Goal: Task Accomplishment & Management: Complete application form

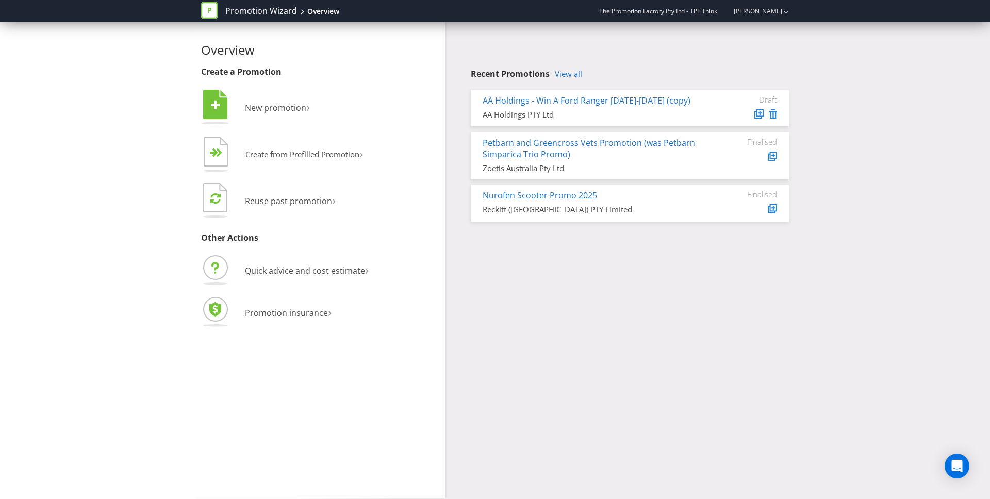
click at [655, 113] on div "AA Holdings PTY Ltd" at bounding box center [590, 114] width 217 height 11
click at [650, 104] on link "AA Holdings - Win A Ford Ranger [DATE]-[DATE] (copy)" at bounding box center [586, 100] width 208 height 11
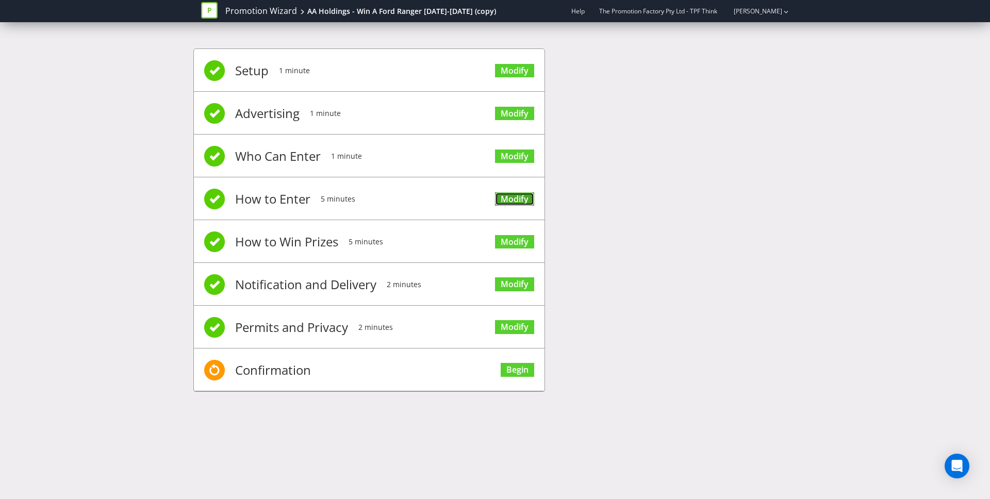
click at [504, 196] on link "Modify" at bounding box center [514, 199] width 39 height 14
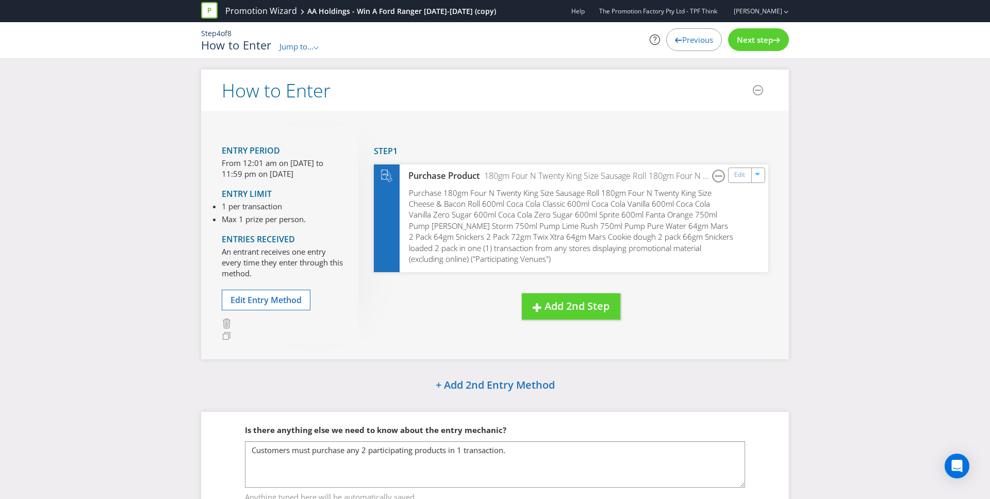
click at [742, 41] on span "Next step" at bounding box center [755, 40] width 36 height 10
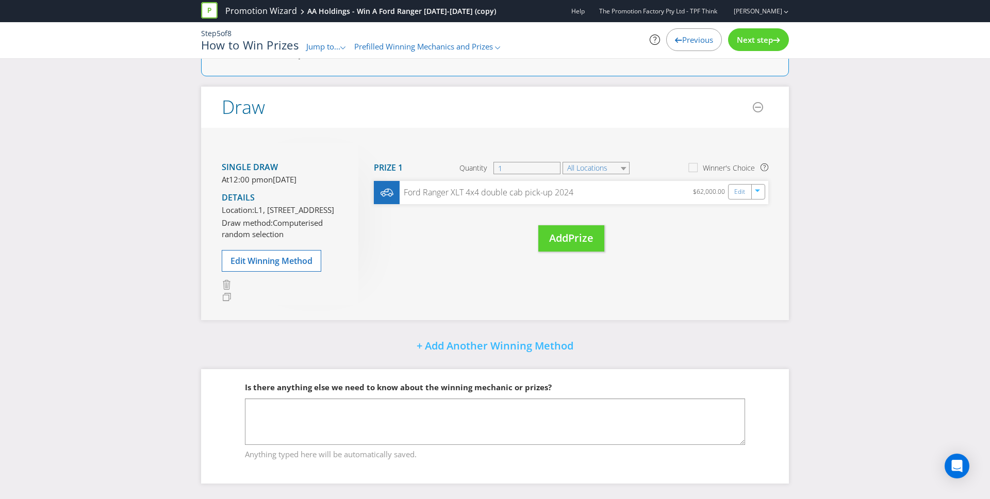
scroll to position [157, 0]
click at [742, 43] on span "Next step" at bounding box center [755, 40] width 36 height 10
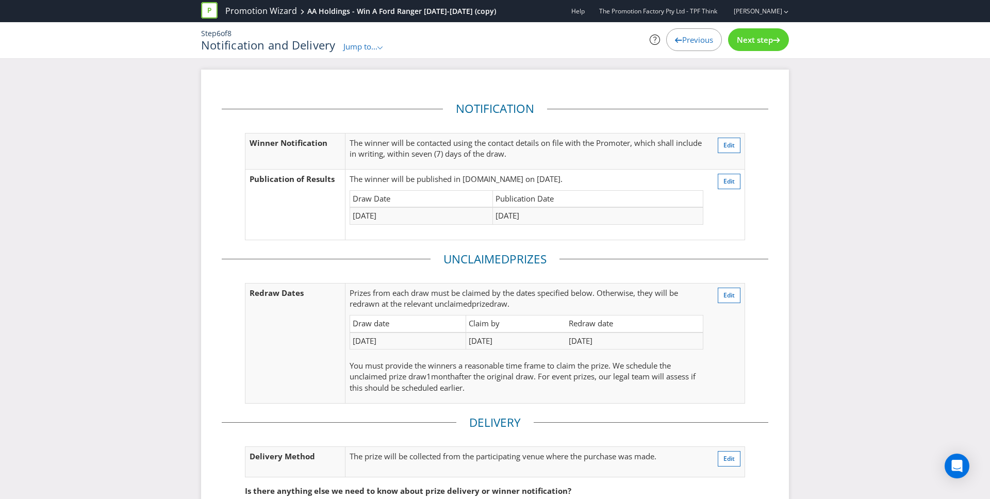
click at [742, 44] on span "Next step" at bounding box center [755, 40] width 36 height 10
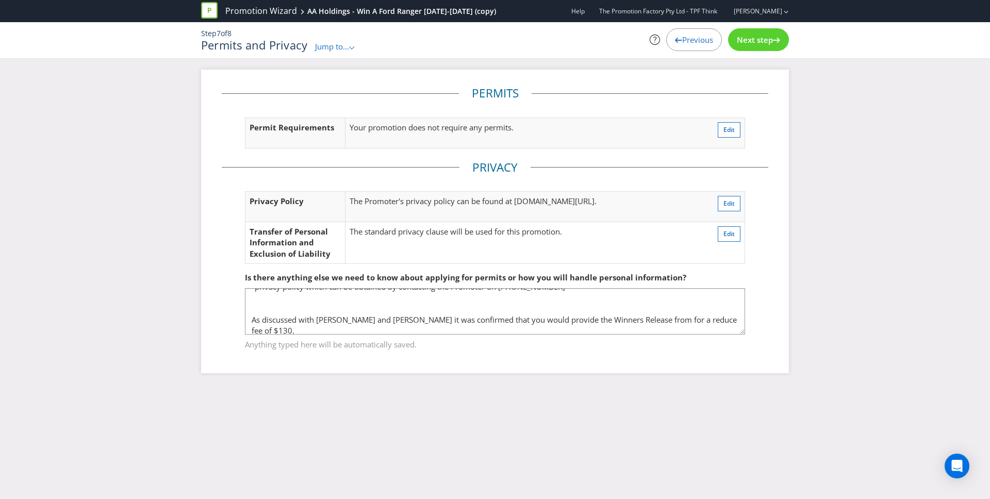
scroll to position [49, 0]
click at [742, 43] on span "Next step" at bounding box center [755, 40] width 36 height 10
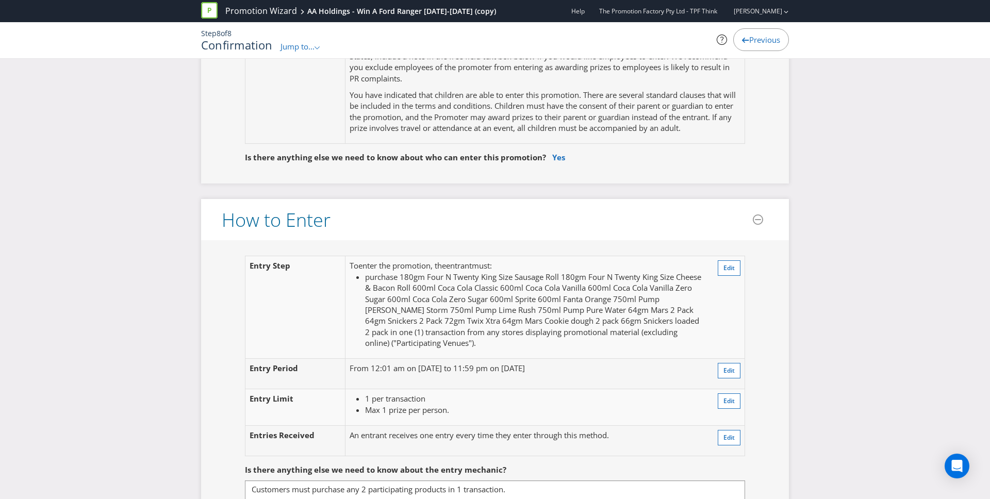
scroll to position [815, 0]
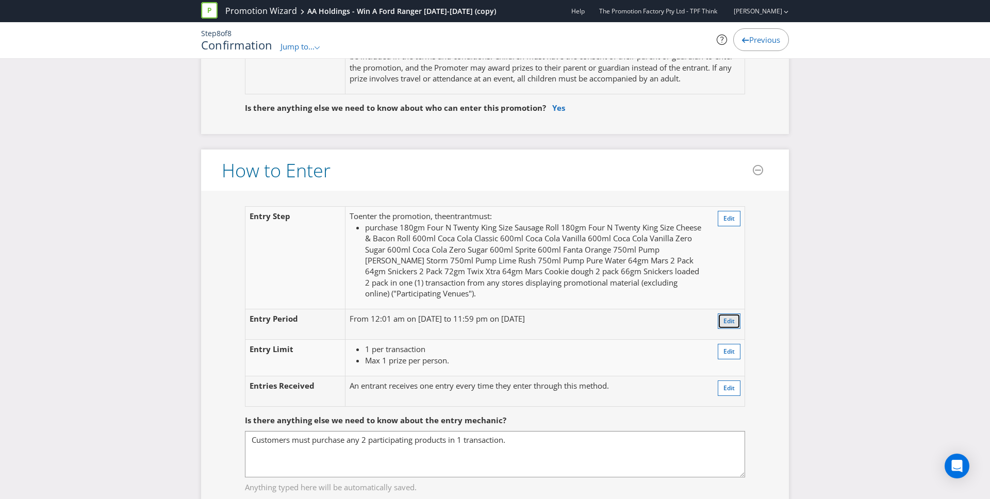
click at [728, 323] on span "Edit" at bounding box center [728, 320] width 11 height 9
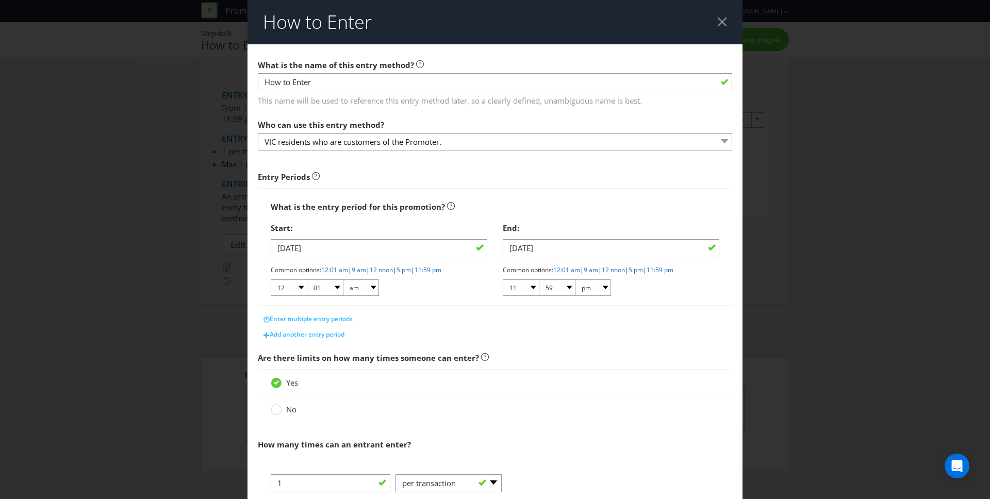
scroll to position [55, 0]
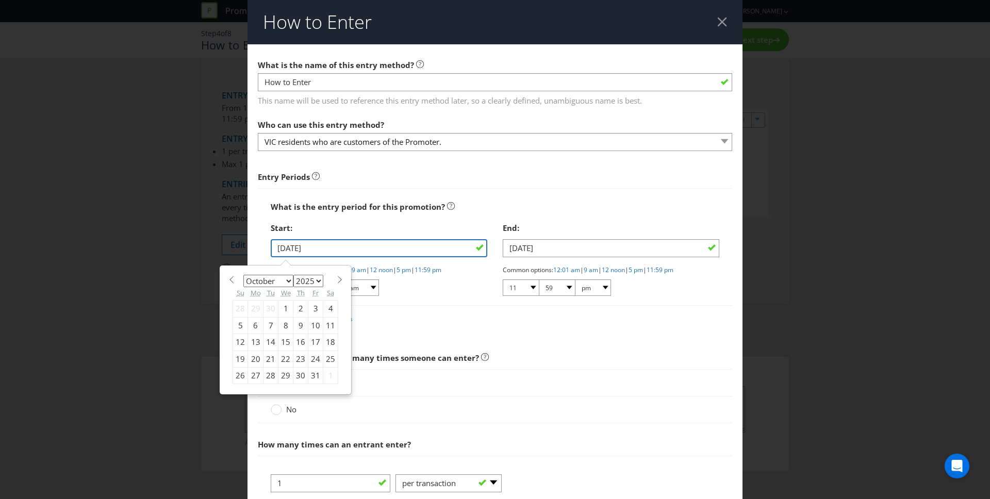
click at [457, 250] on input "[DATE]" at bounding box center [379, 248] width 216 height 18
click at [285, 377] on div "29" at bounding box center [285, 375] width 15 height 16
type input "[DATE]"
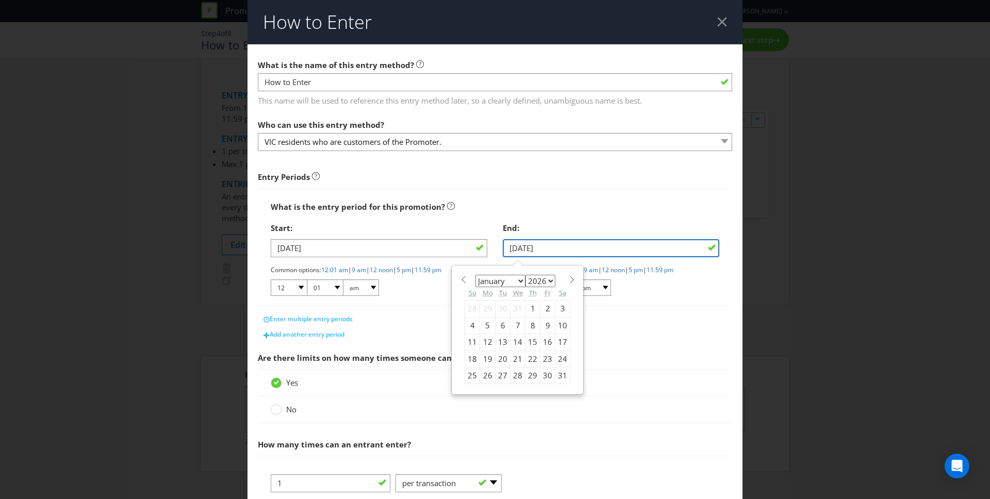
click at [619, 243] on input "[DATE]" at bounding box center [611, 248] width 216 height 18
click at [502, 360] on div "20" at bounding box center [502, 358] width 15 height 16
type input "[DATE]"
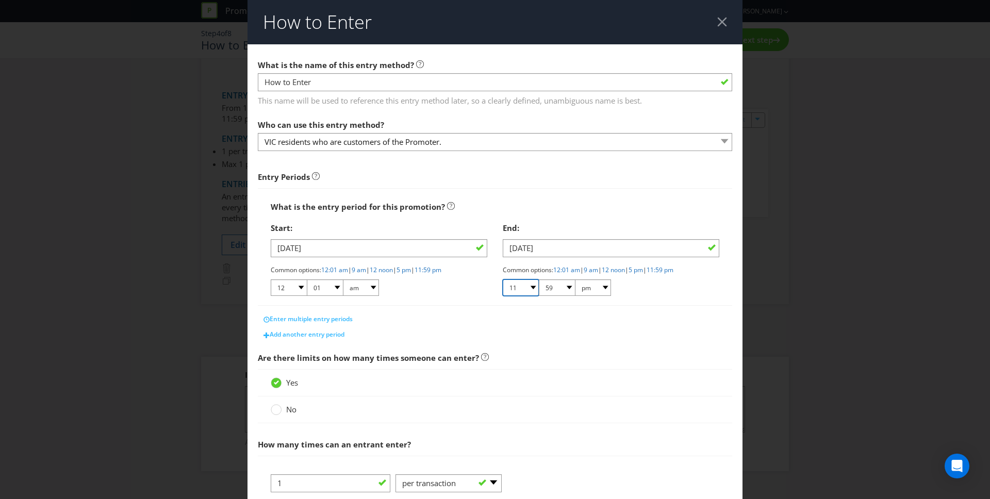
click at [531, 294] on select "01 02 03 04 05 06 07 08 09 10 11 12" at bounding box center [521, 287] width 36 height 16
click at [580, 342] on main "What is the name of this entry method? How to Enter This name will be used to r…" at bounding box center [494, 358] width 495 height 629
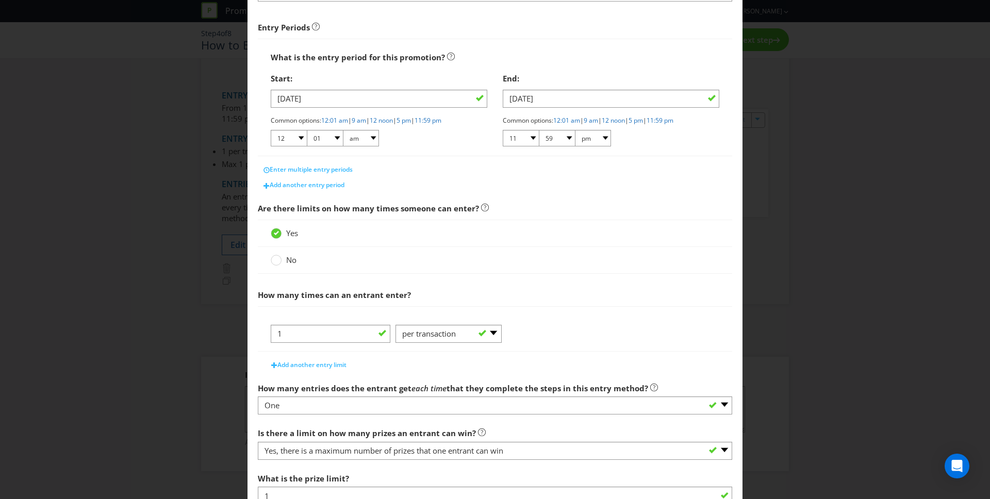
scroll to position [226, 0]
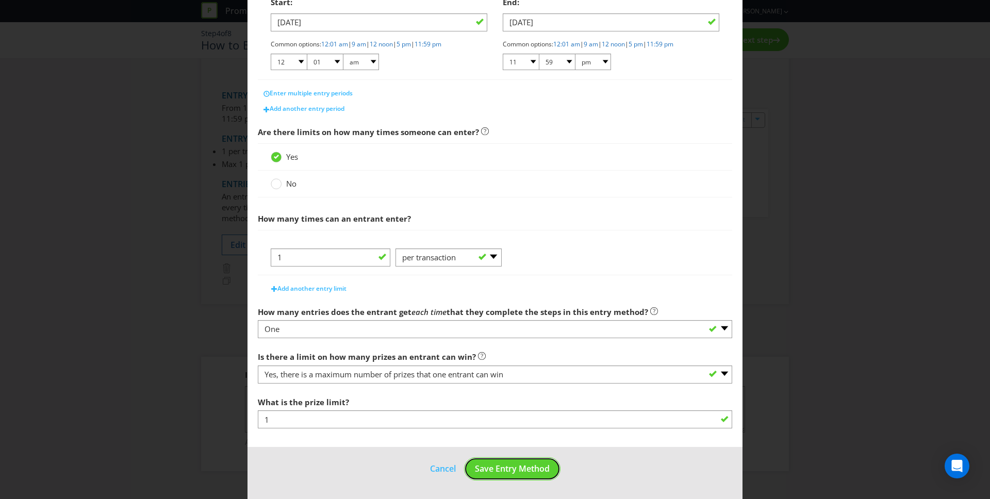
click at [533, 379] on button "Save Entry Method" at bounding box center [512, 468] width 96 height 23
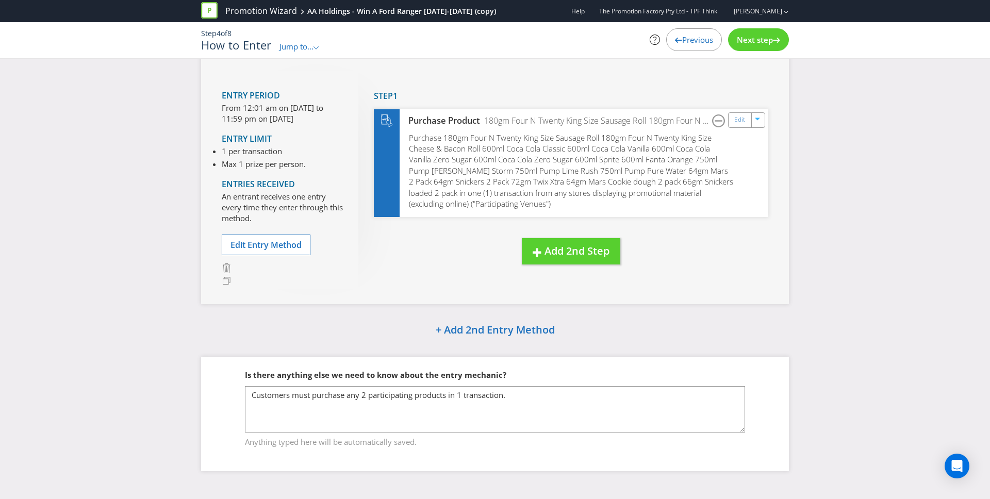
click at [742, 40] on span "Next step" at bounding box center [755, 40] width 36 height 10
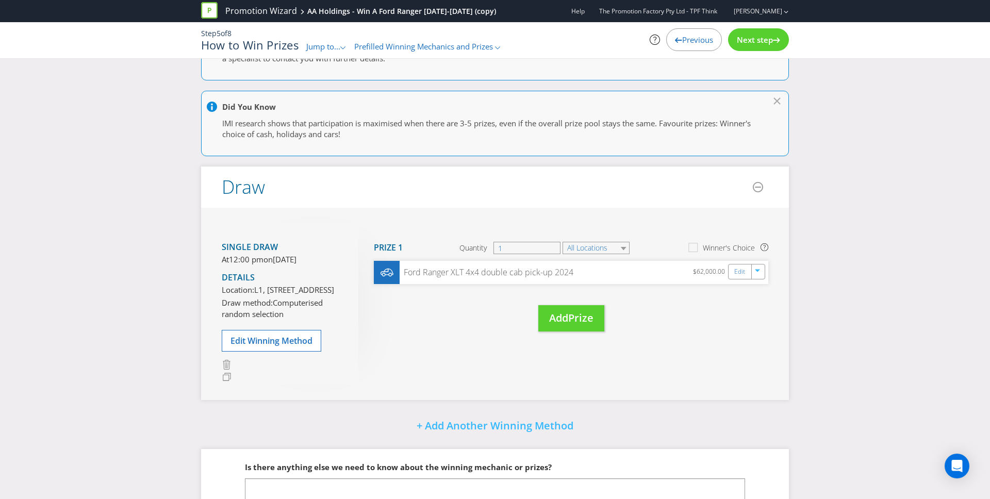
click at [742, 40] on span "Next step" at bounding box center [755, 40] width 36 height 10
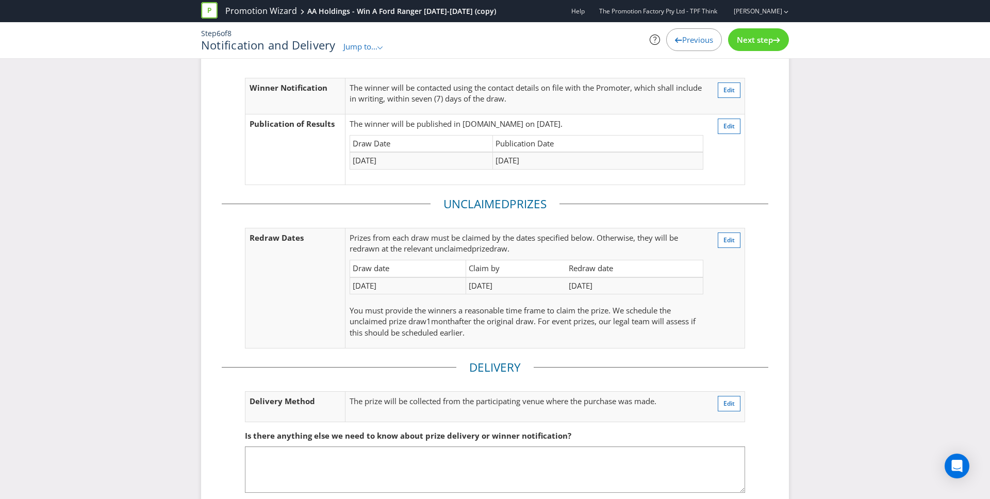
scroll to position [103, 0]
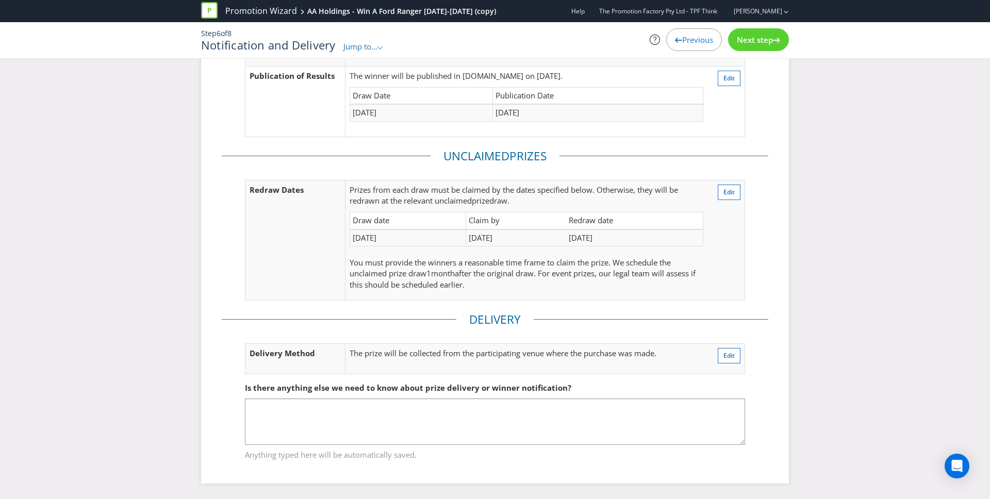
click at [742, 53] on div "Step 6 of 8 Notification and Delivery Jump to... .st0{fill-rule:evenodd;clip-ru…" at bounding box center [494, 40] width 603 height 36
click at [742, 46] on div "Next step" at bounding box center [758, 39] width 61 height 23
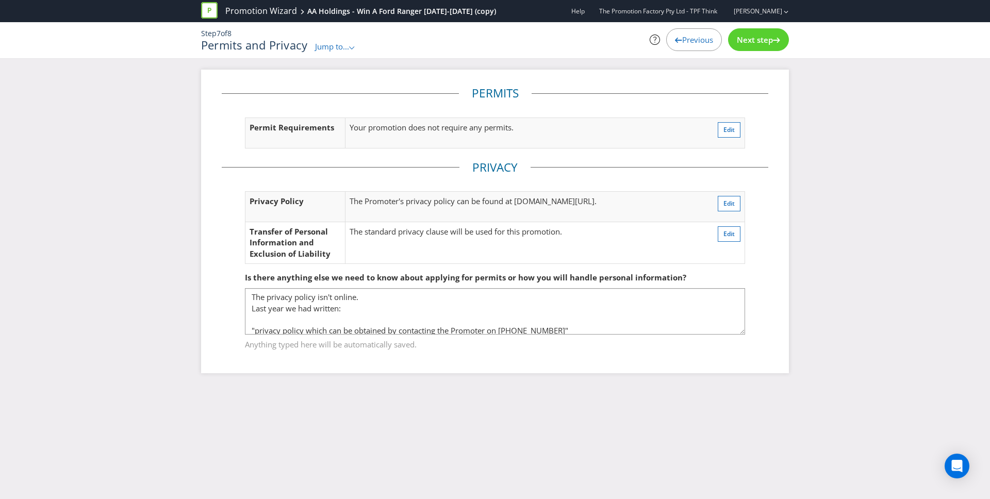
click at [742, 44] on span "Next step" at bounding box center [755, 40] width 36 height 10
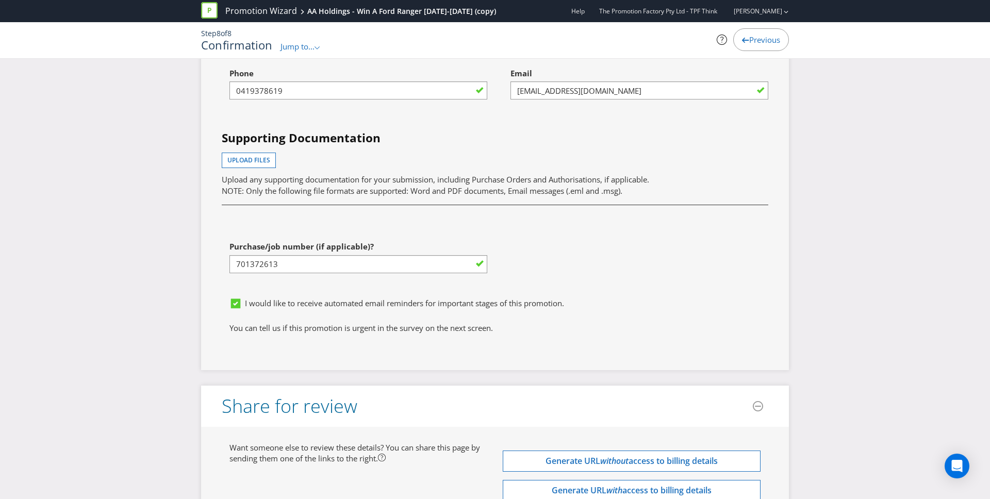
scroll to position [3299, 0]
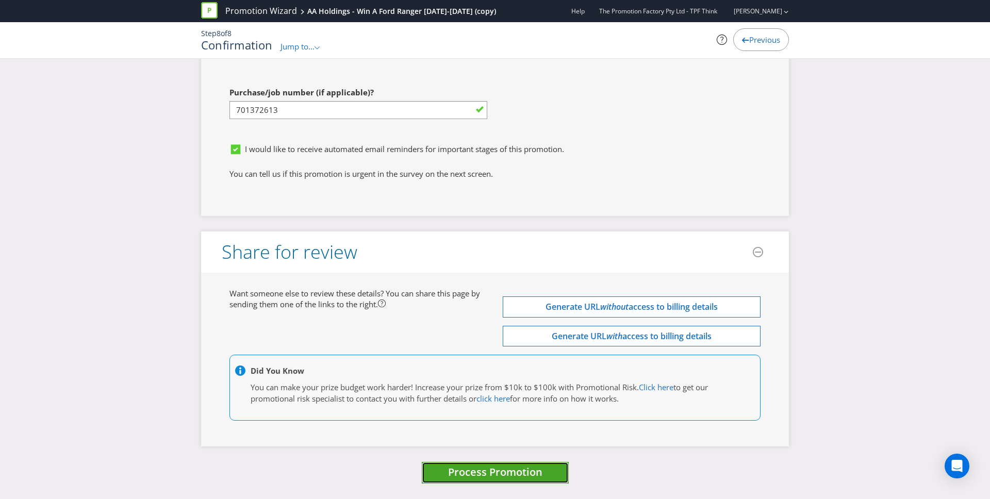
click at [504, 379] on span "Process Promotion" at bounding box center [495, 472] width 94 height 14
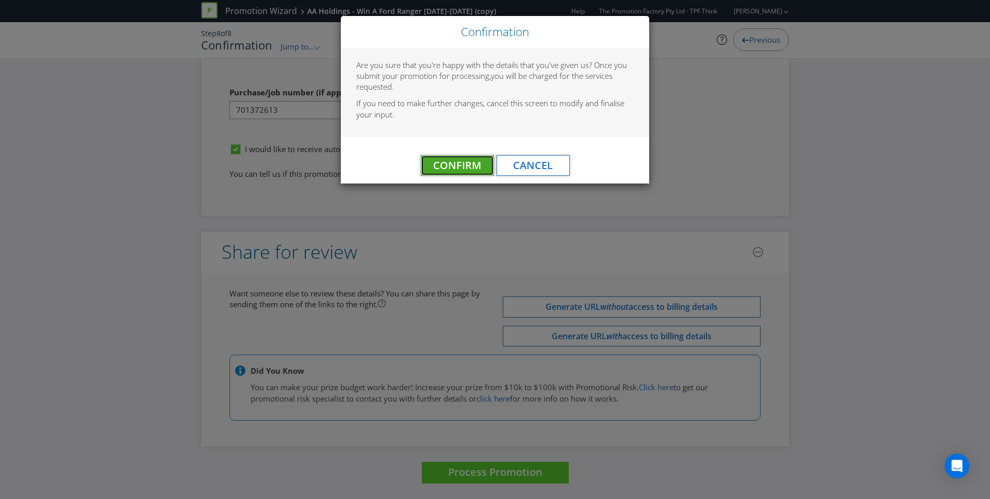
click at [463, 165] on span "Confirm" at bounding box center [457, 165] width 48 height 14
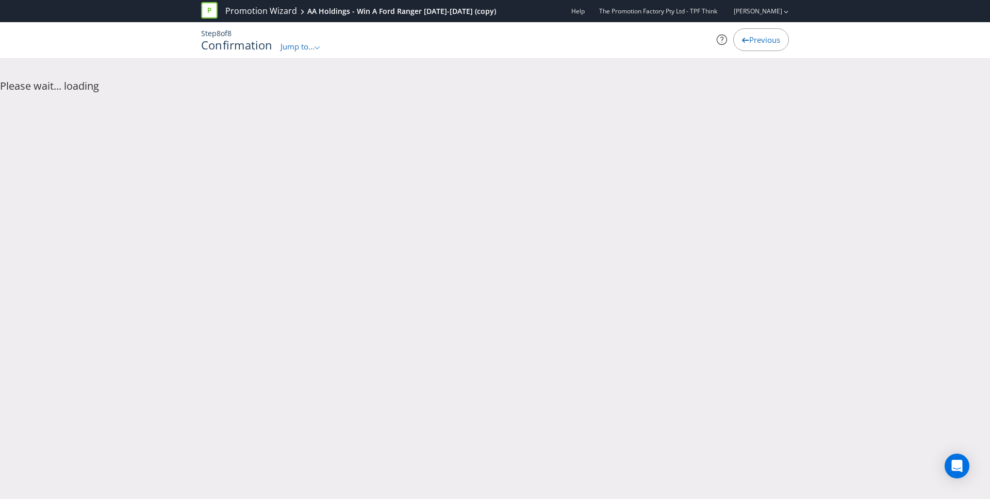
scroll to position [0, 0]
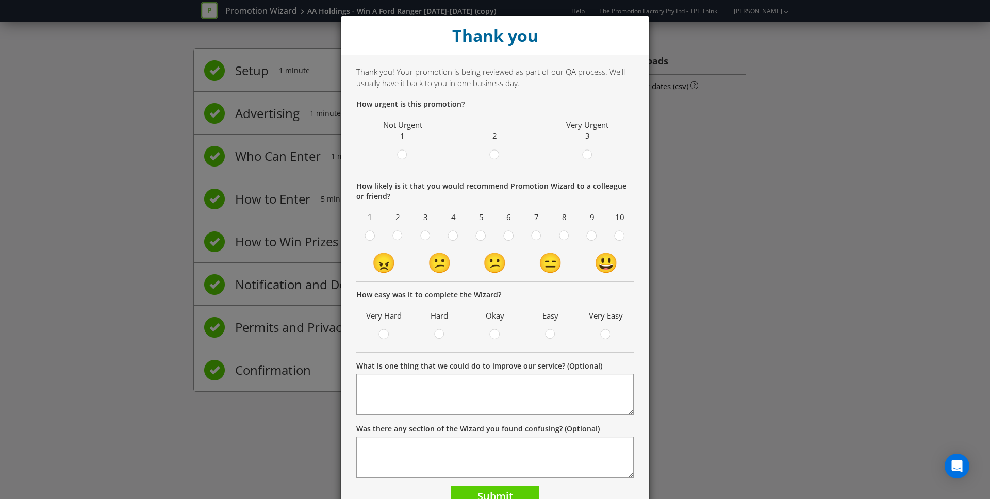
click at [99, 208] on div "Thank you Thank you! Your promotion is being reviewed as part of our QA process…" at bounding box center [495, 249] width 990 height 499
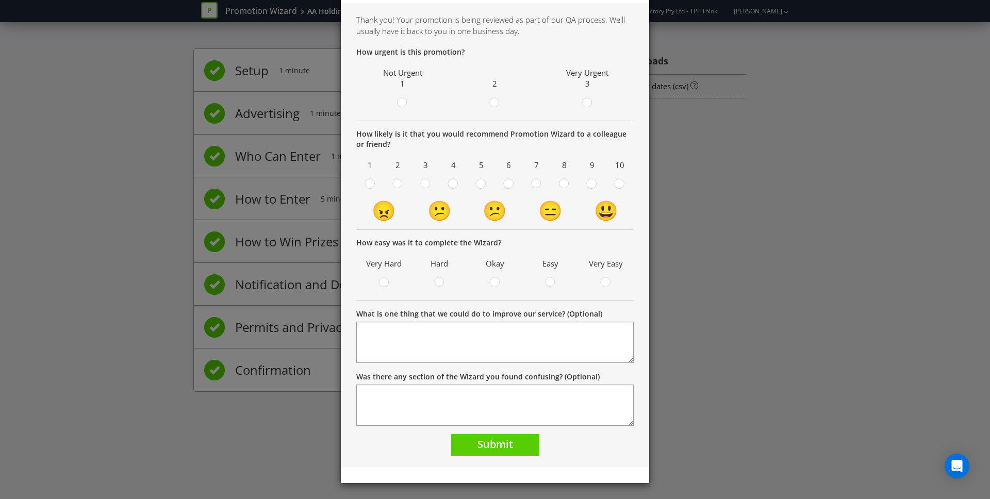
click at [693, 379] on div "Thank you Thank you! Your promotion is being reviewed as part of our QA process…" at bounding box center [495, 249] width 990 height 499
click at [742, 379] on div "Thank you Thank you! Your promotion is being reviewed as part of our QA process…" at bounding box center [495, 249] width 990 height 499
click at [742, 177] on div "Thank you Thank you! Your promotion is being reviewed as part of our QA process…" at bounding box center [495, 249] width 990 height 499
